Goal: Information Seeking & Learning: Learn about a topic

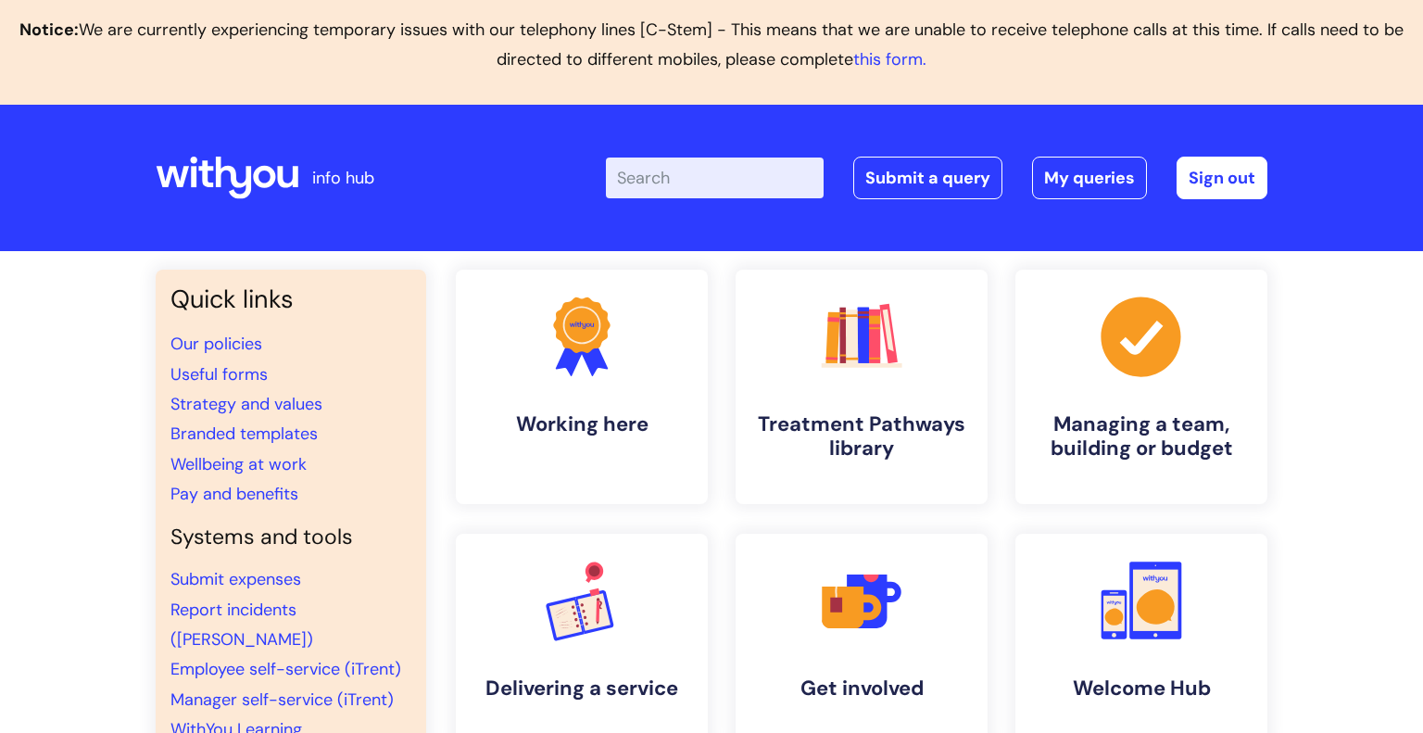
click at [687, 185] on input "Enter your search term here..." at bounding box center [715, 178] width 218 height 41
type input "copin"
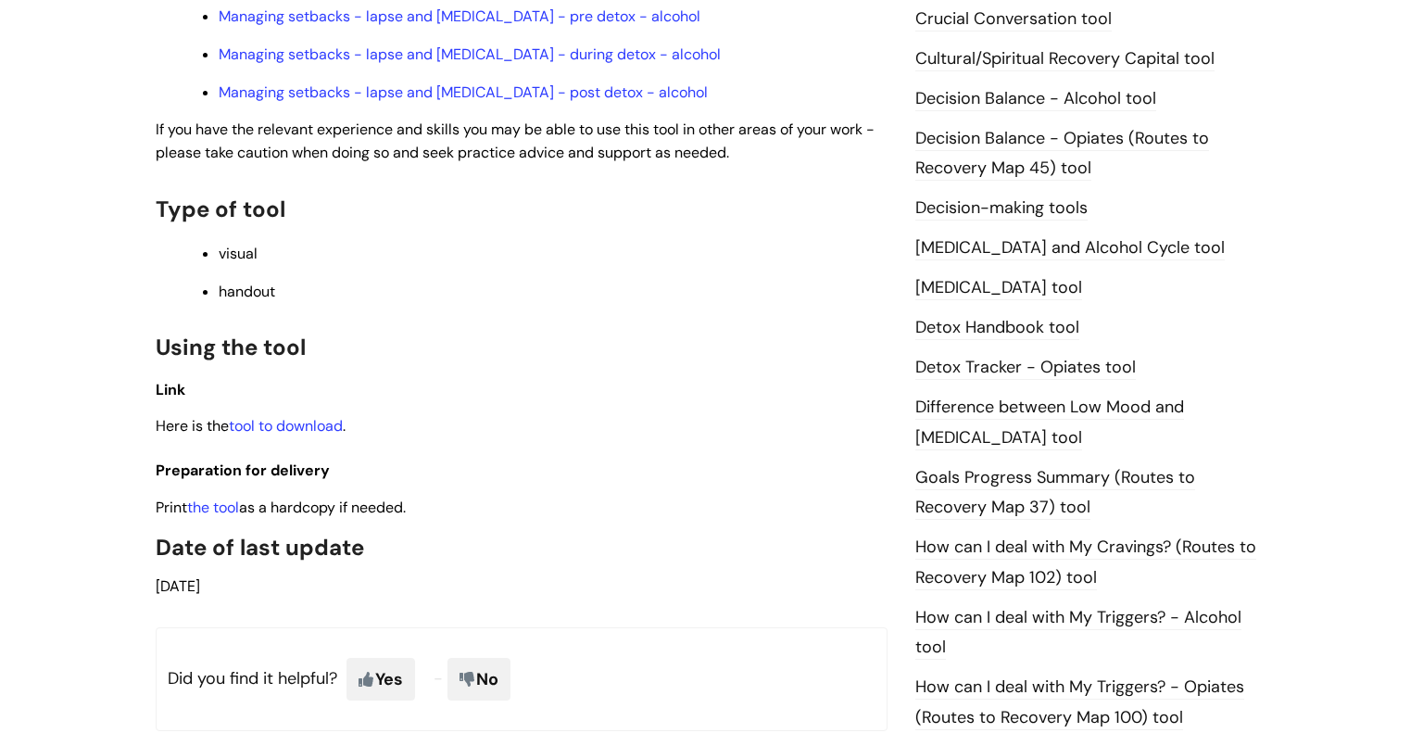
scroll to position [990, 0]
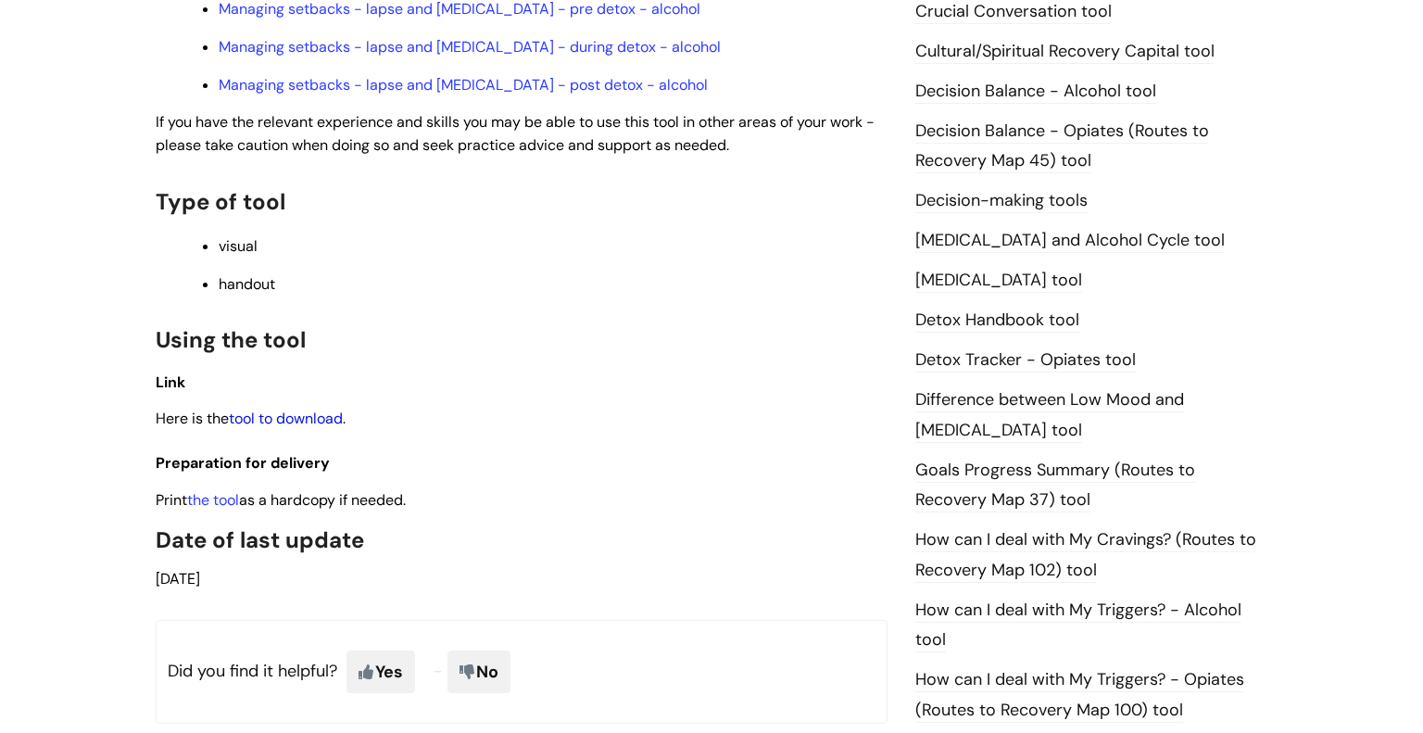
click at [300, 409] on link "tool to download" at bounding box center [286, 418] width 114 height 19
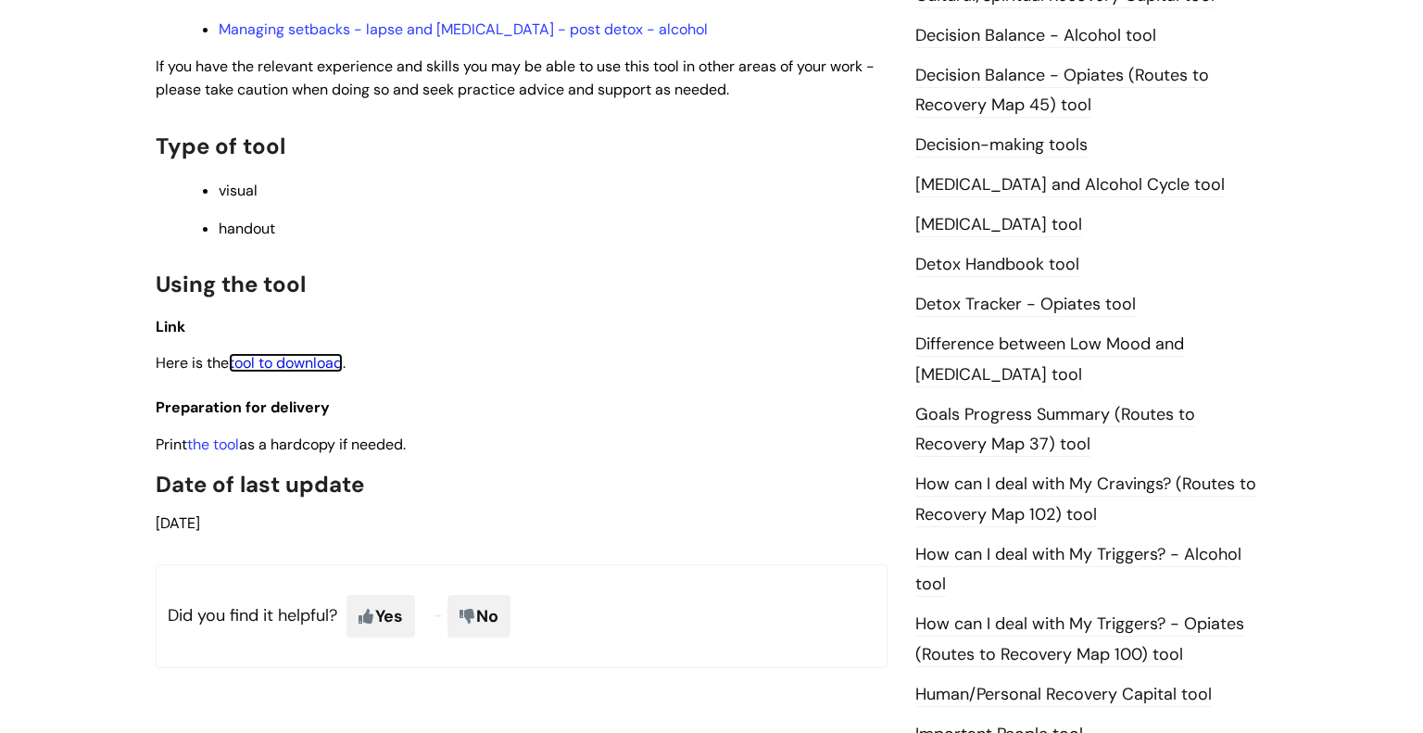
scroll to position [1045, 0]
click at [224, 435] on link "the tool" at bounding box center [213, 444] width 52 height 19
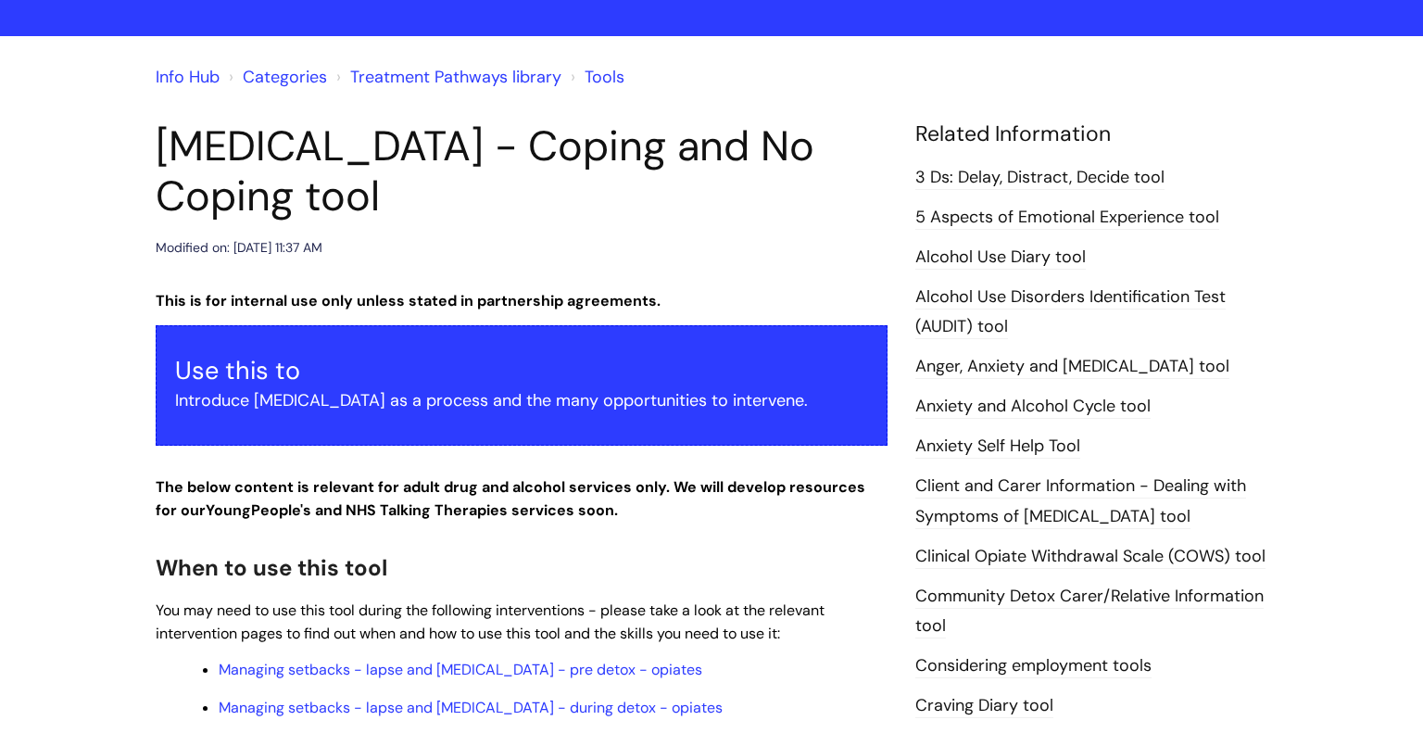
scroll to position [0, 0]
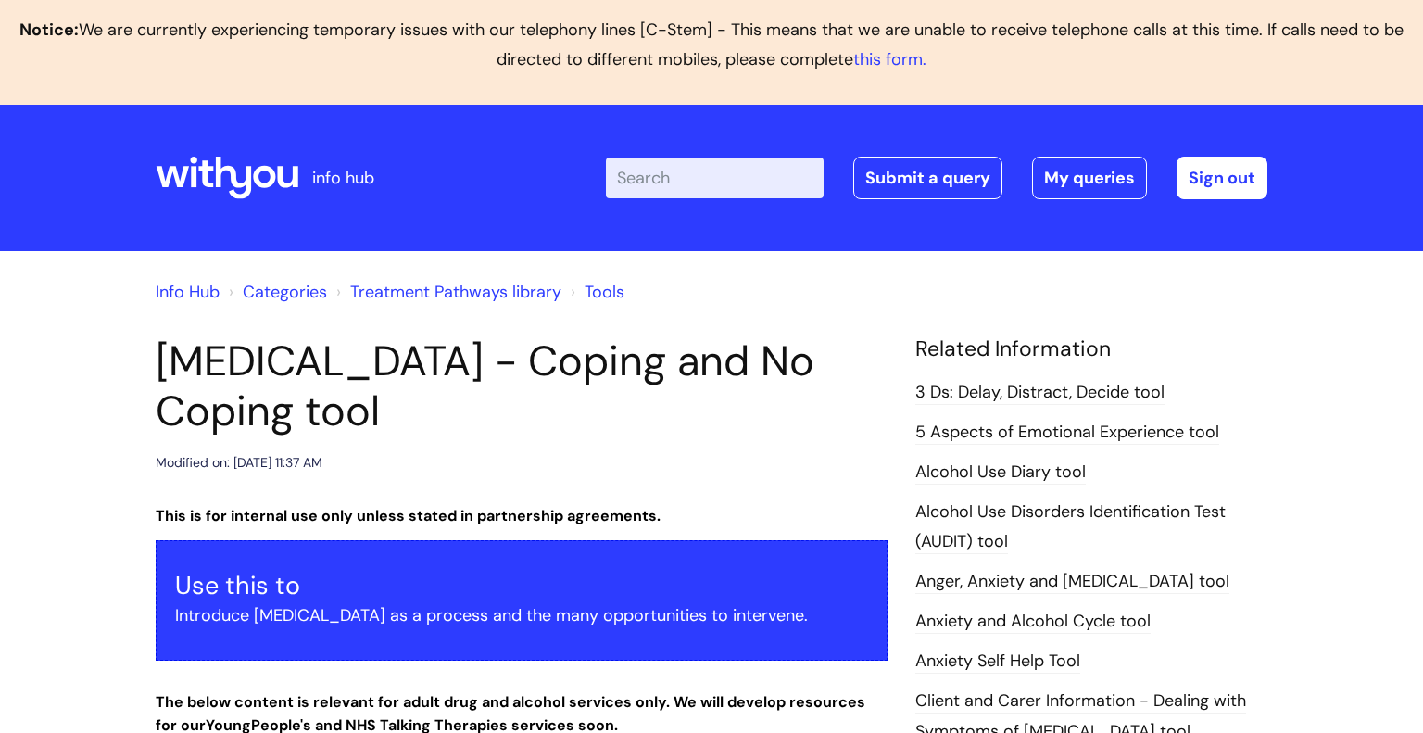
click at [675, 185] on input "Enter your search term here..." at bounding box center [715, 178] width 218 height 41
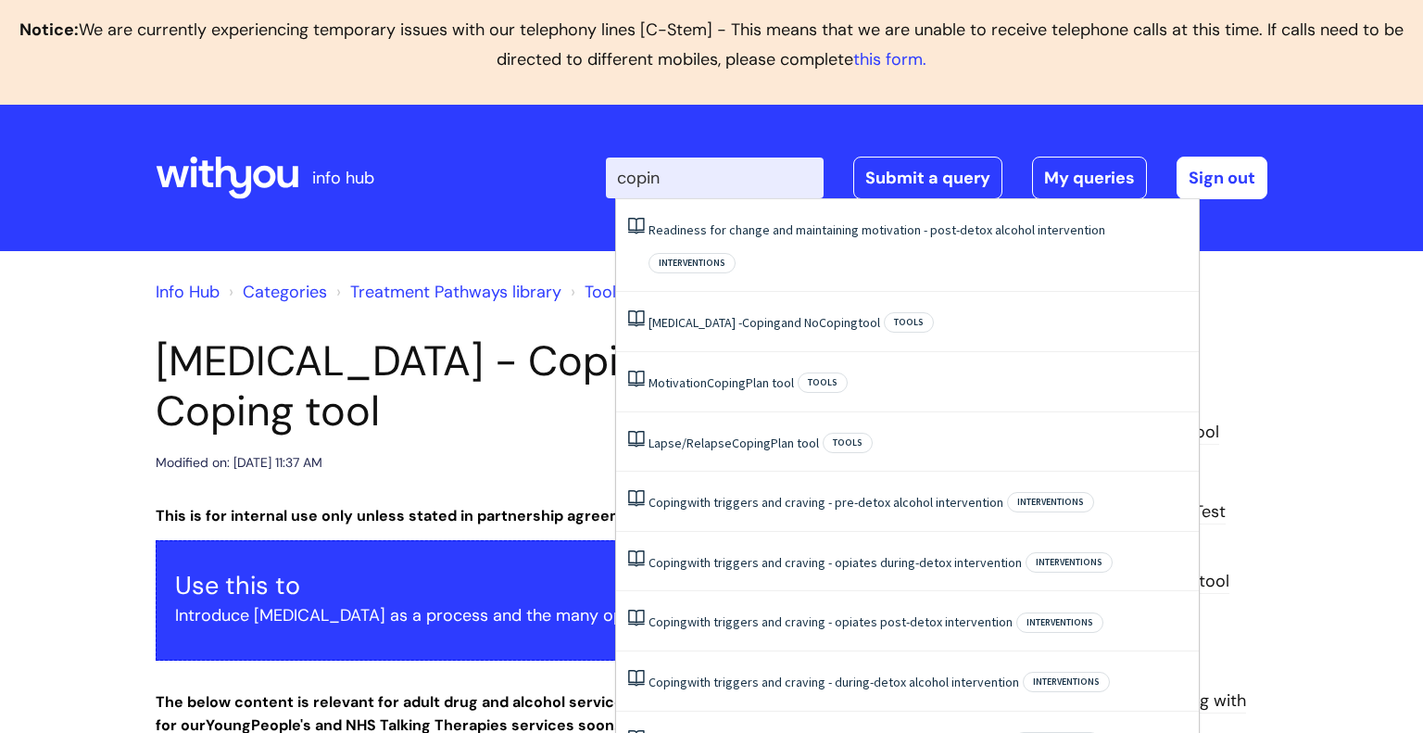
type input "coping"
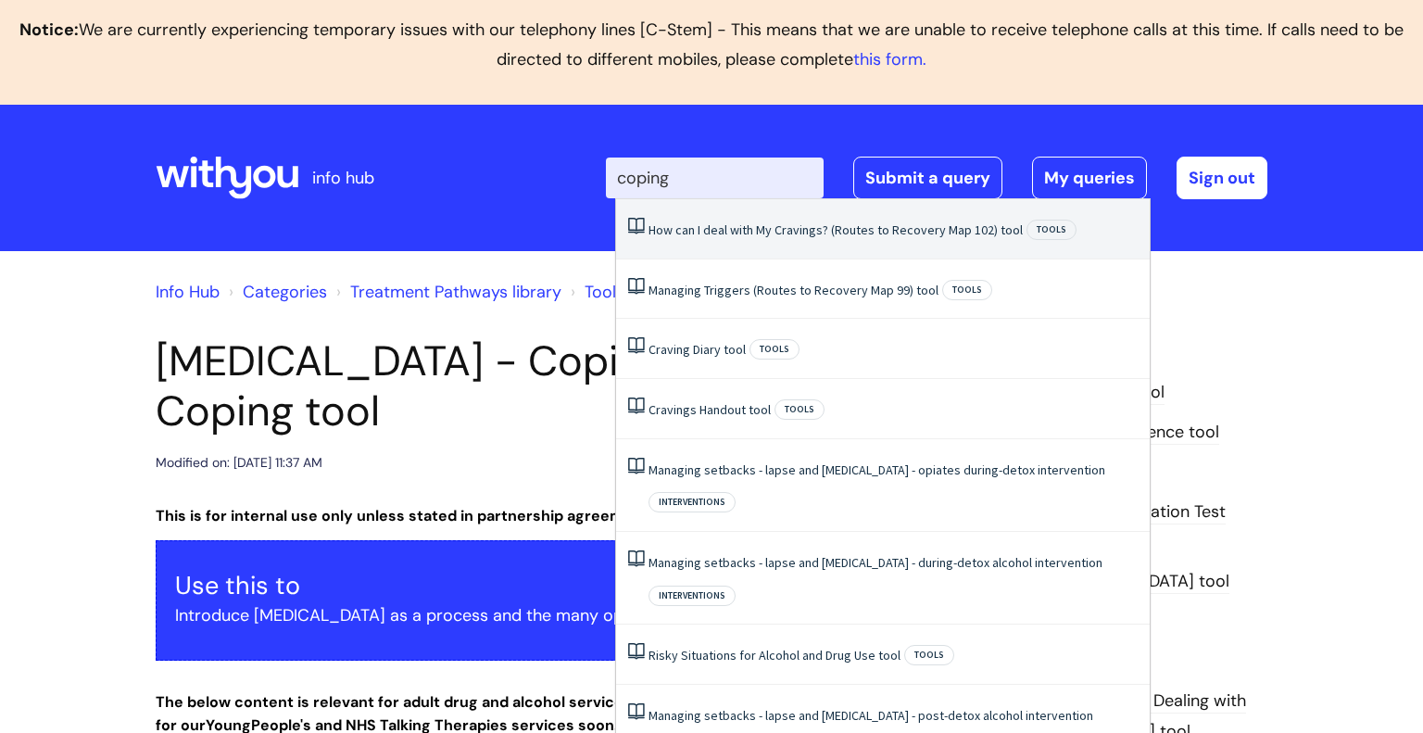
click at [720, 221] on link "How can I deal with My Cravings? (Routes to Recovery Map 102) tool" at bounding box center [836, 229] width 374 height 17
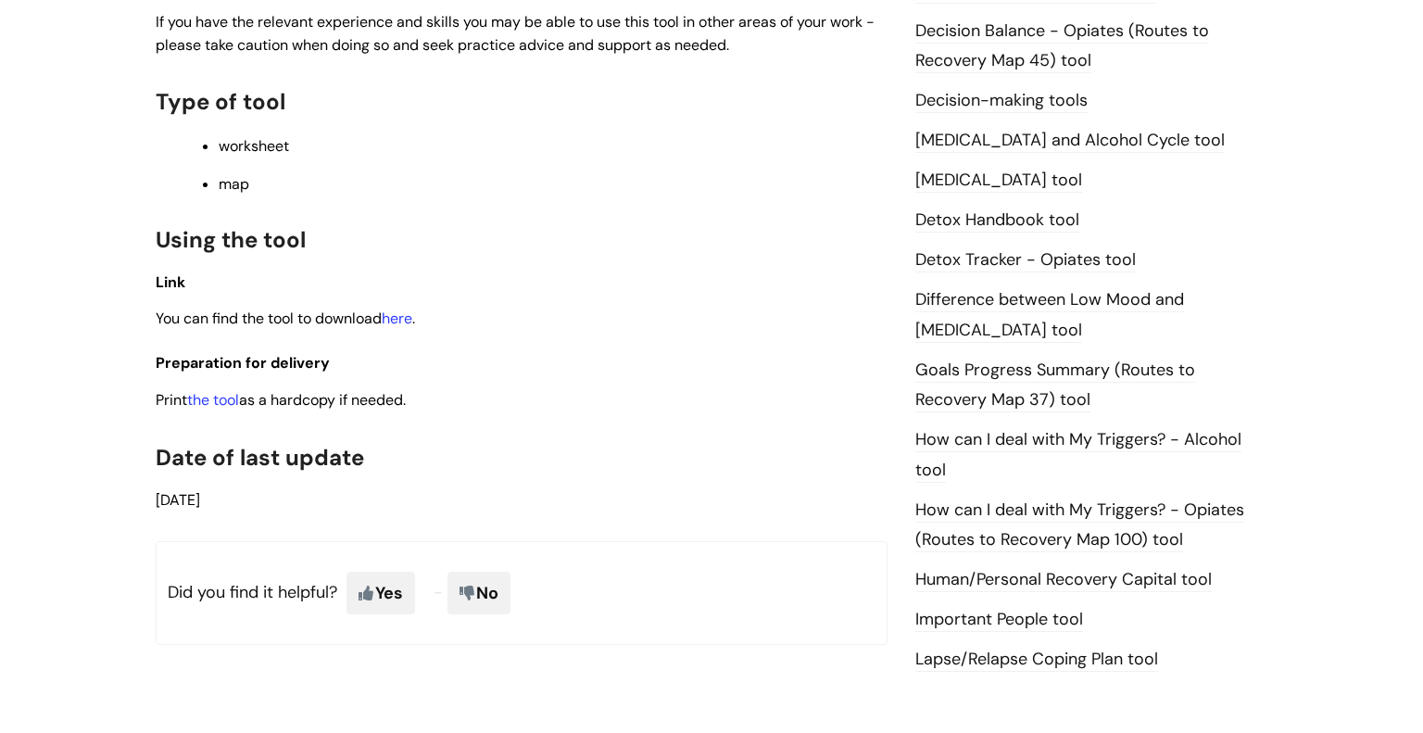
scroll to position [1060, 0]
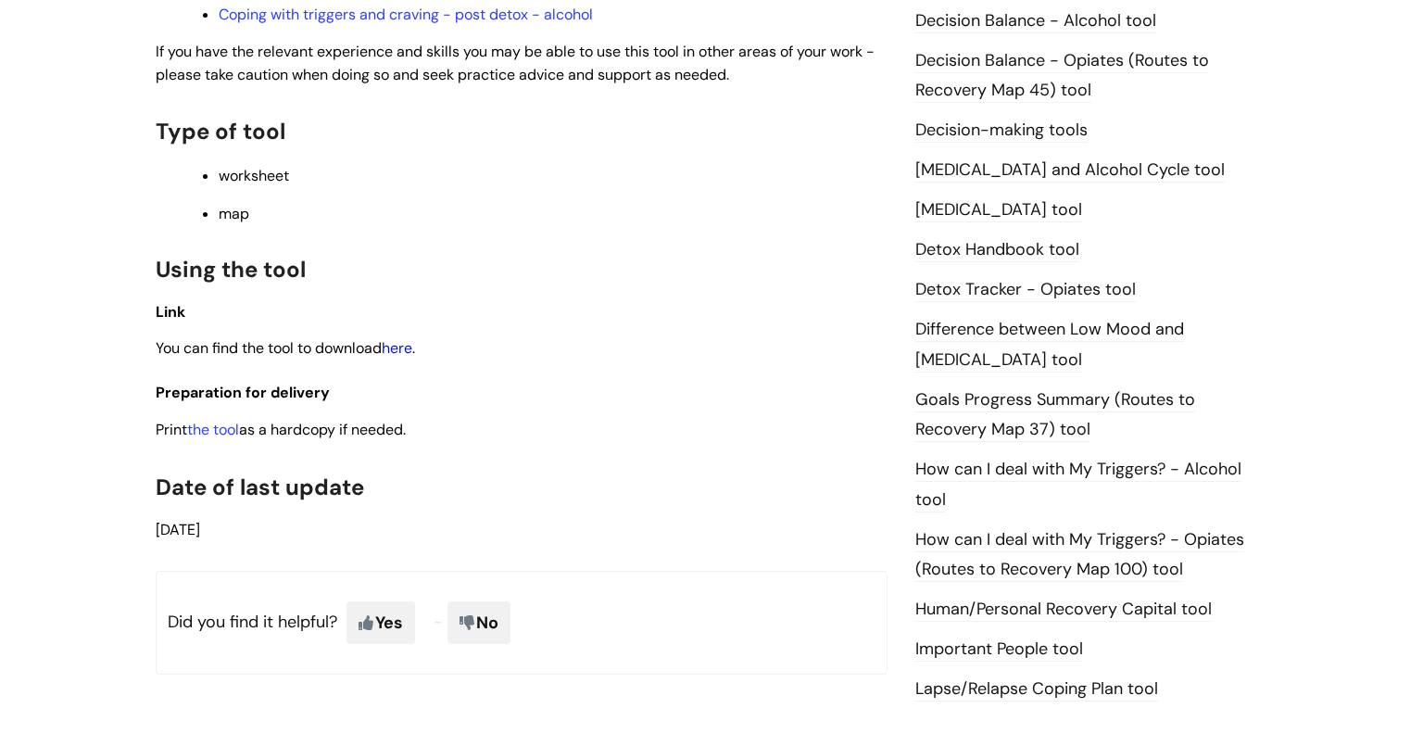
click at [403, 358] on link "here" at bounding box center [397, 347] width 31 height 19
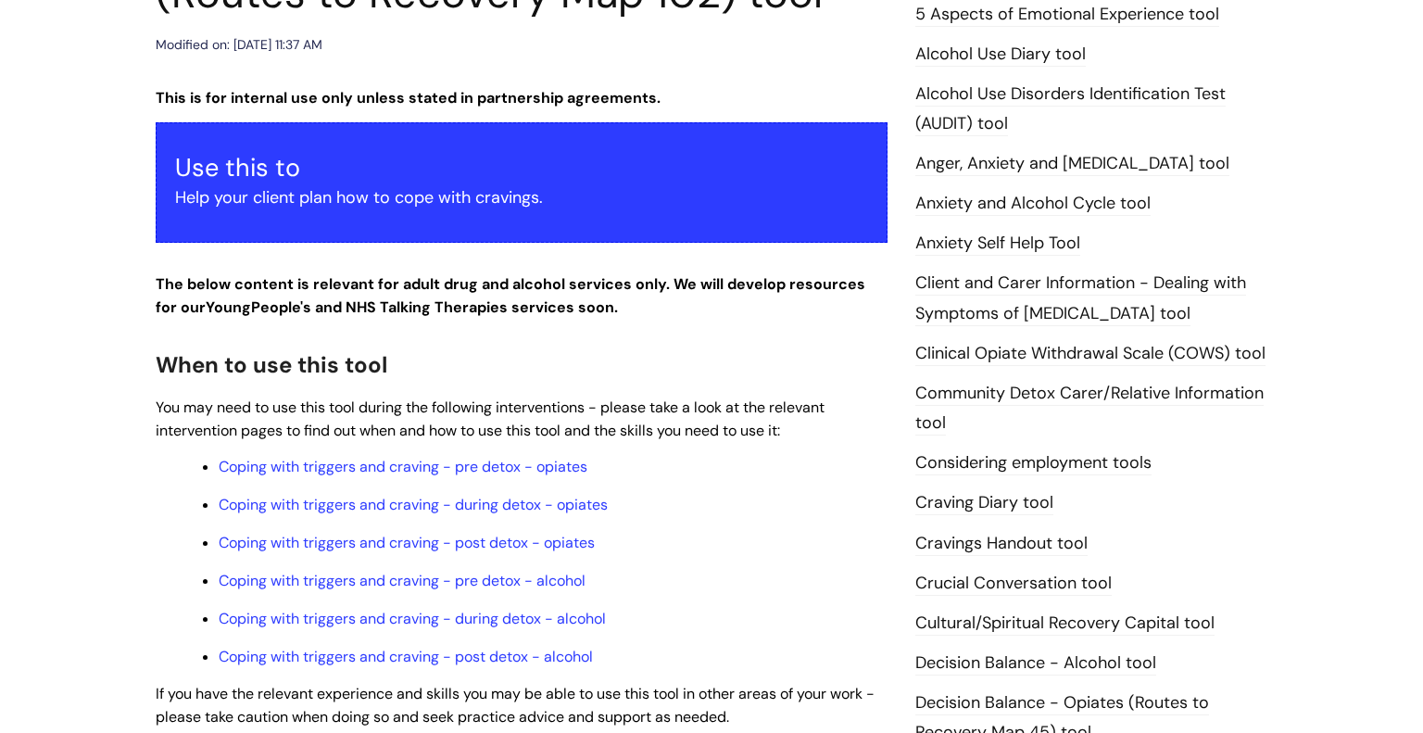
scroll to position [422, 0]
